Goal: Information Seeking & Learning: Check status

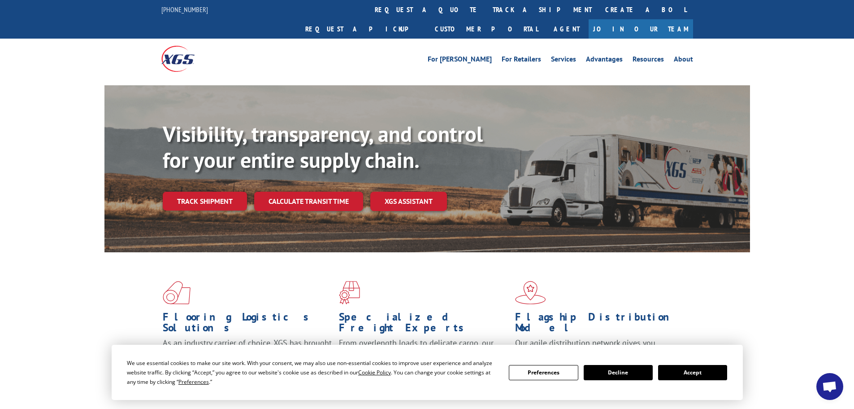
click at [209, 193] on div "Visibility, transparency, and control for your entire supply chain. Track shipm…" at bounding box center [457, 183] width 588 height 125
click at [191, 192] on link "Track shipment" at bounding box center [205, 201] width 84 height 19
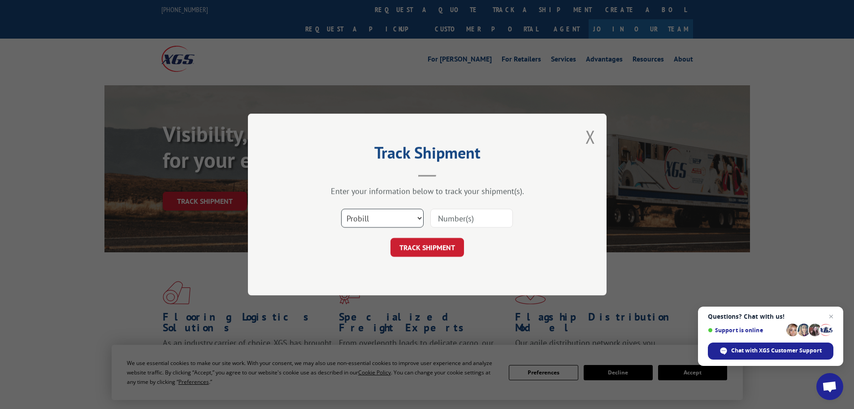
click at [383, 218] on select "Select category... Probill BOL PO" at bounding box center [382, 218] width 83 height 19
select select "bol"
click at [341, 209] on select "Select category... Probill BOL PO" at bounding box center [382, 218] width 83 height 19
click at [466, 209] on input at bounding box center [472, 218] width 83 height 19
paste input "6869563"
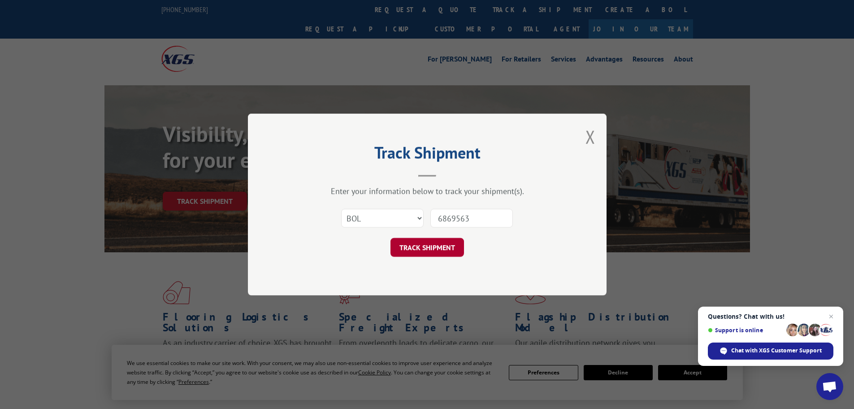
type input "6869563"
click at [420, 245] on button "TRACK SHIPMENT" at bounding box center [428, 247] width 74 height 19
